Goal: Information Seeking & Learning: Learn about a topic

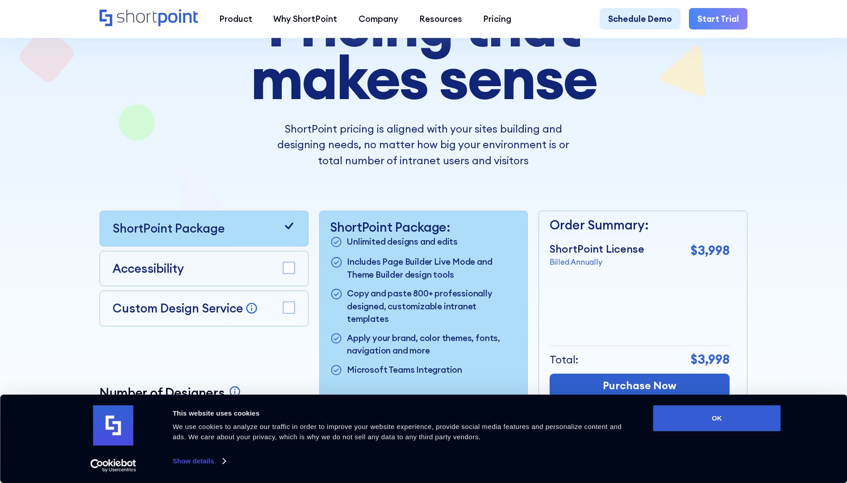
scroll to position [134, 0]
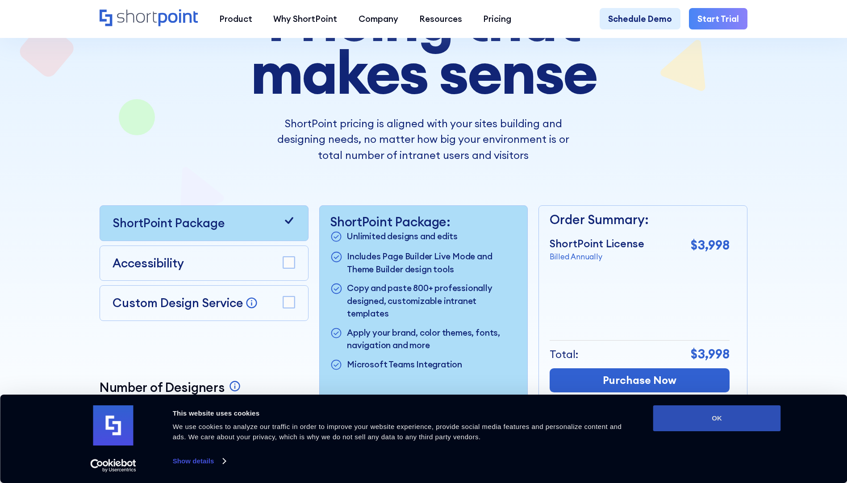
click at [674, 426] on button "OK" at bounding box center [718, 419] width 128 height 26
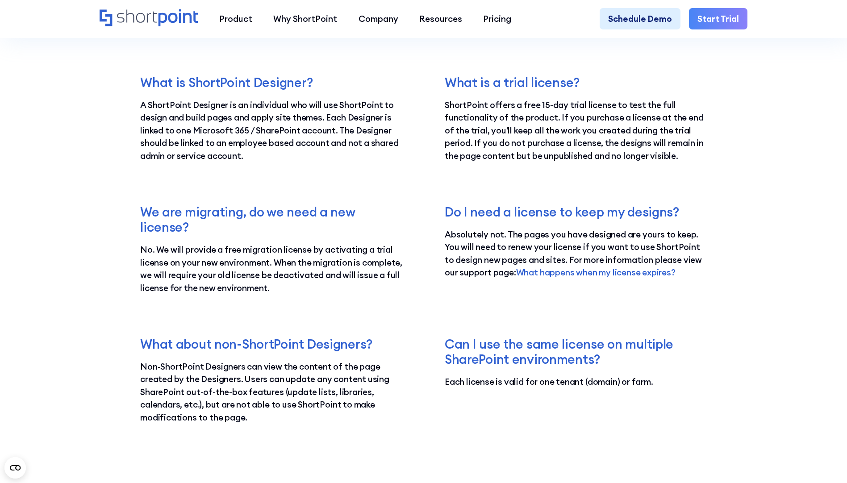
scroll to position [1564, 0]
